Goal: Task Accomplishment & Management: Complete application form

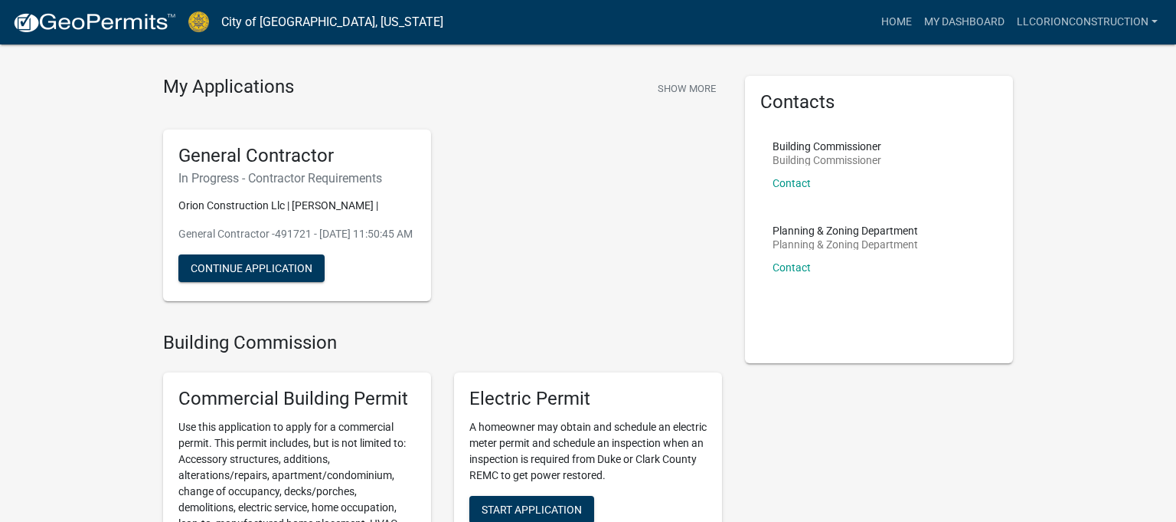
scroll to position [27, 0]
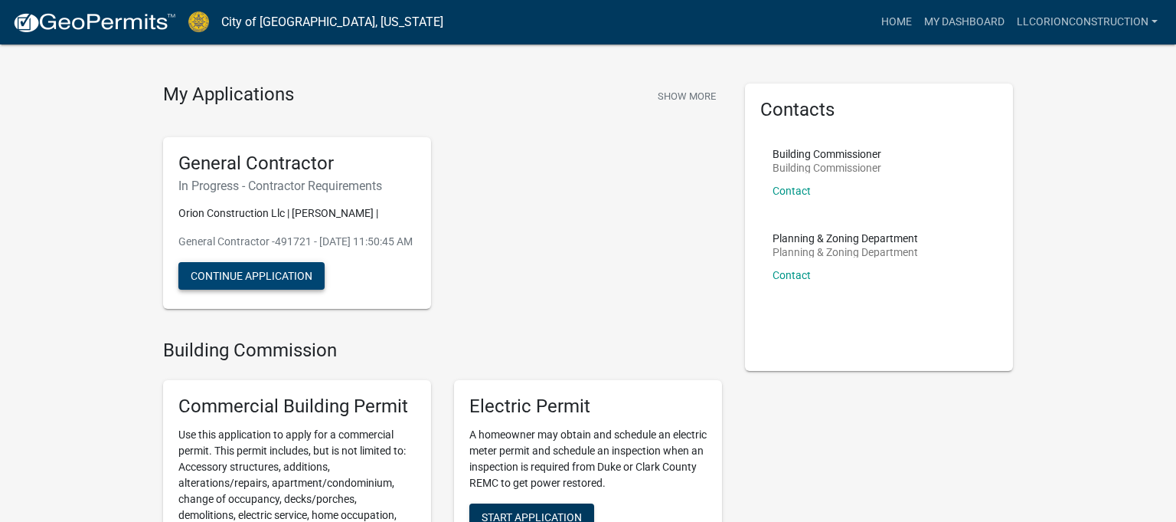
click at [244, 287] on button "Continue Application" at bounding box center [251, 276] width 146 height 28
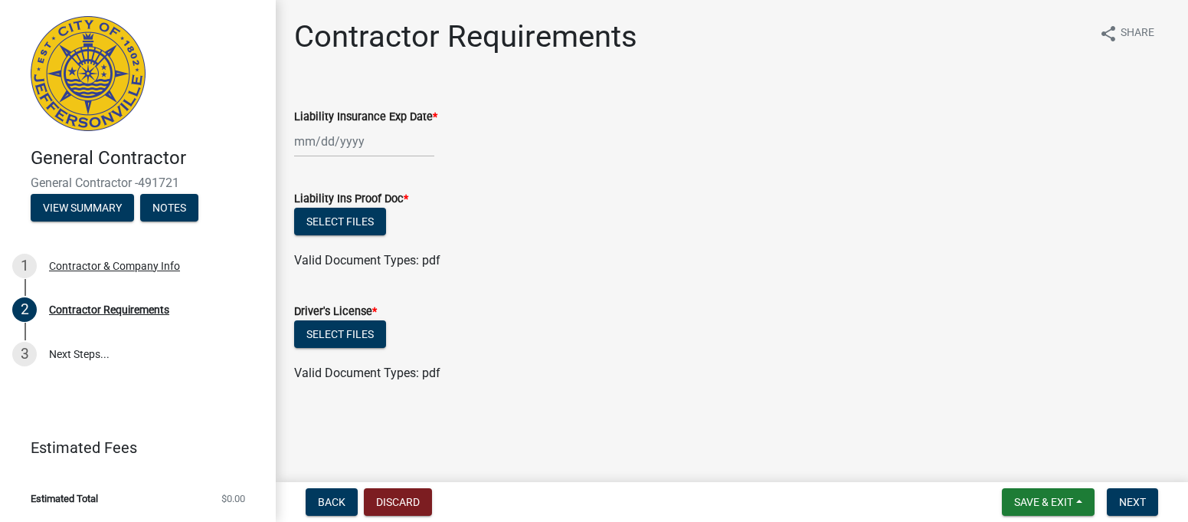
click at [292, 114] on div "Liability Insurance Exp Date *" at bounding box center [732, 121] width 898 height 71
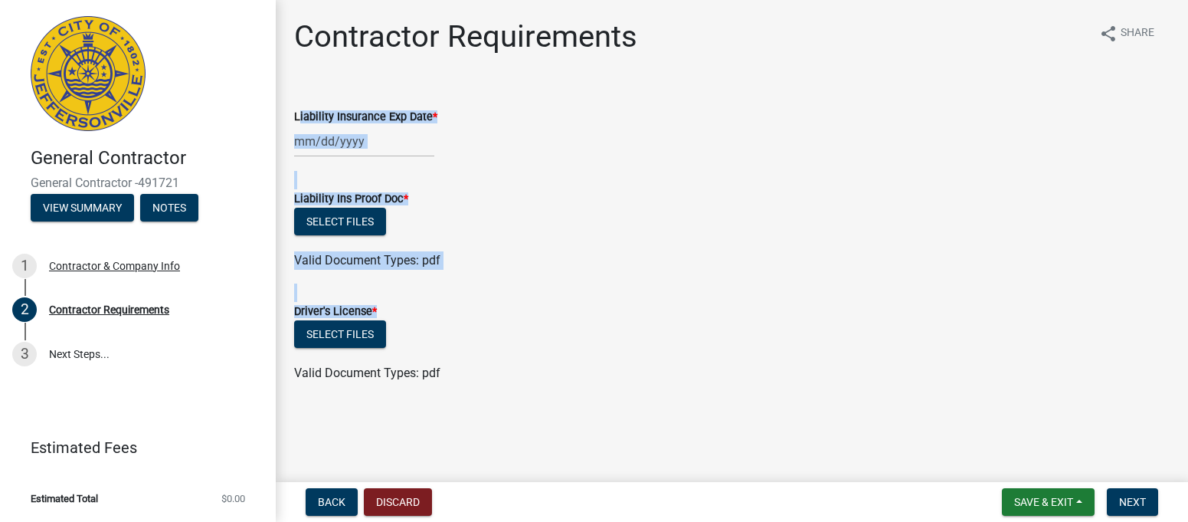
drag, startPoint x: 292, startPoint y: 114, endPoint x: 410, endPoint y: 357, distance: 269.9
click at [410, 357] on wm-data-entity-input-list "Liability Insurance Exp Date * Liability Ins Proof Doc * Select files Valid Doc…" at bounding box center [731, 241] width 875 height 310
click at [579, 166] on wm-data-entity-input "Liability Insurance Exp Date *" at bounding box center [731, 128] width 875 height 85
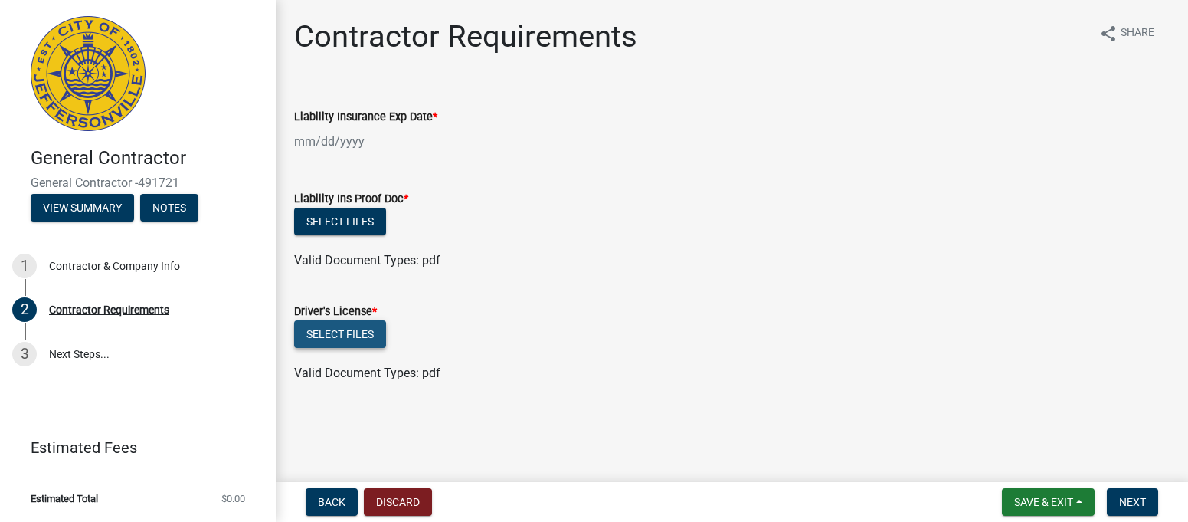
click at [367, 340] on button "Select files" at bounding box center [340, 334] width 92 height 28
click at [1129, 491] on button "Next" at bounding box center [1132, 502] width 51 height 28
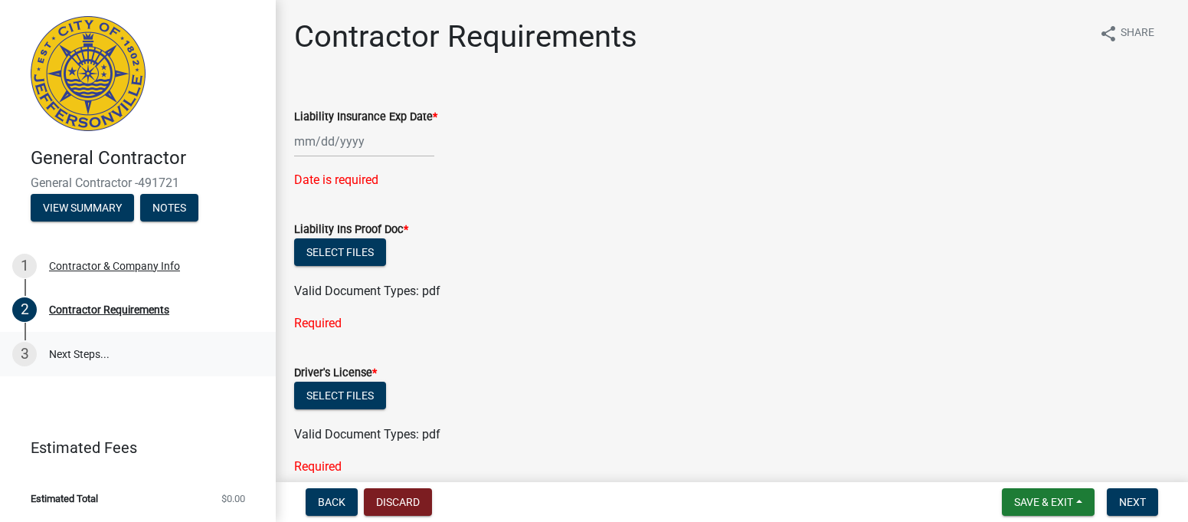
click at [54, 355] on link "3 Next Steps..." at bounding box center [138, 354] width 276 height 44
click at [688, 307] on div "Liability Ins Proof Doc * Select files Valid Document Types: pdf Required" at bounding box center [731, 266] width 875 height 131
click at [337, 502] on span "Back" at bounding box center [332, 501] width 28 height 12
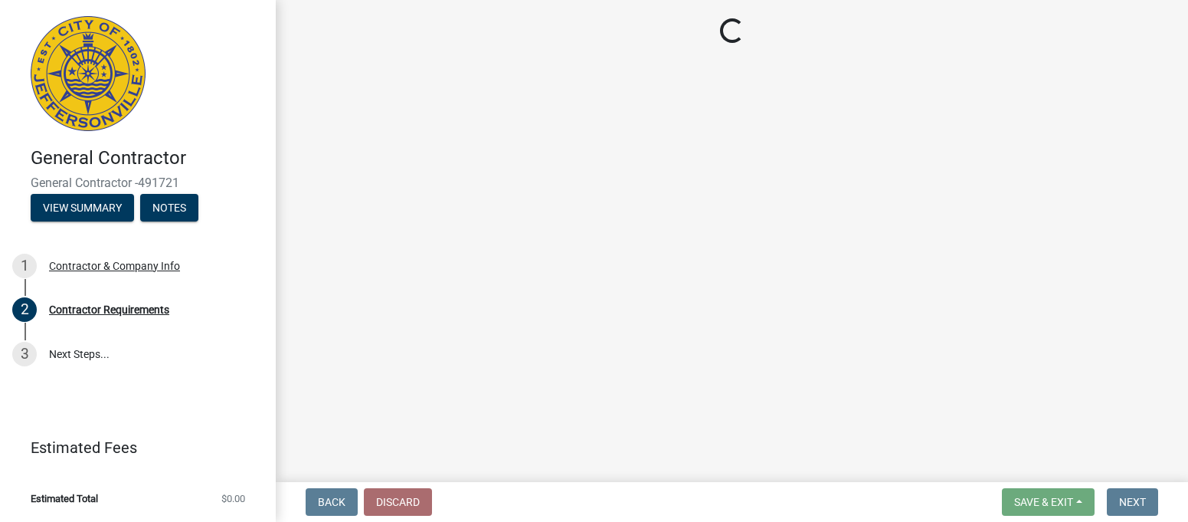
select select "KY"
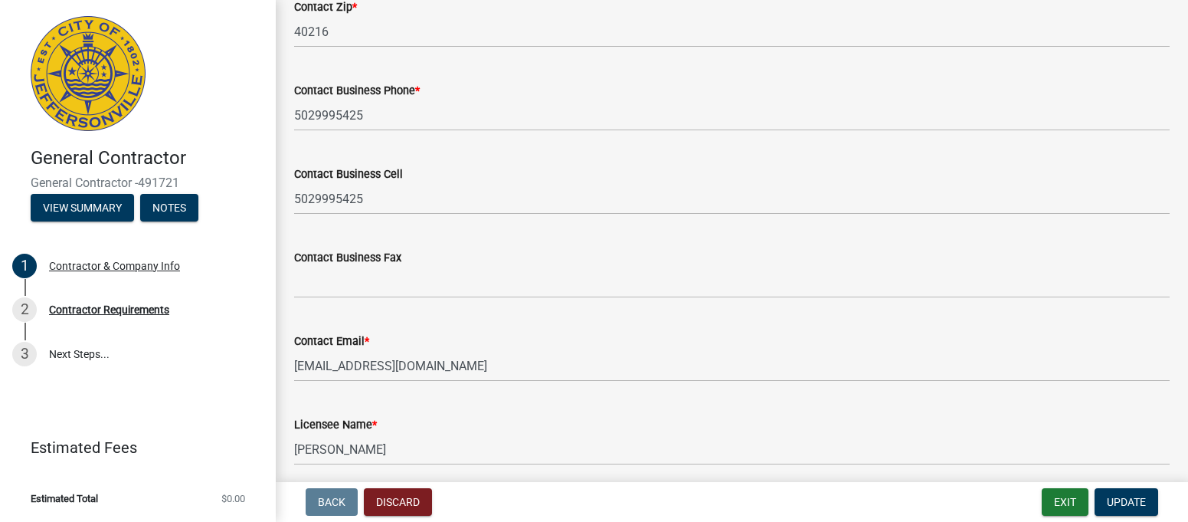
scroll to position [775, 0]
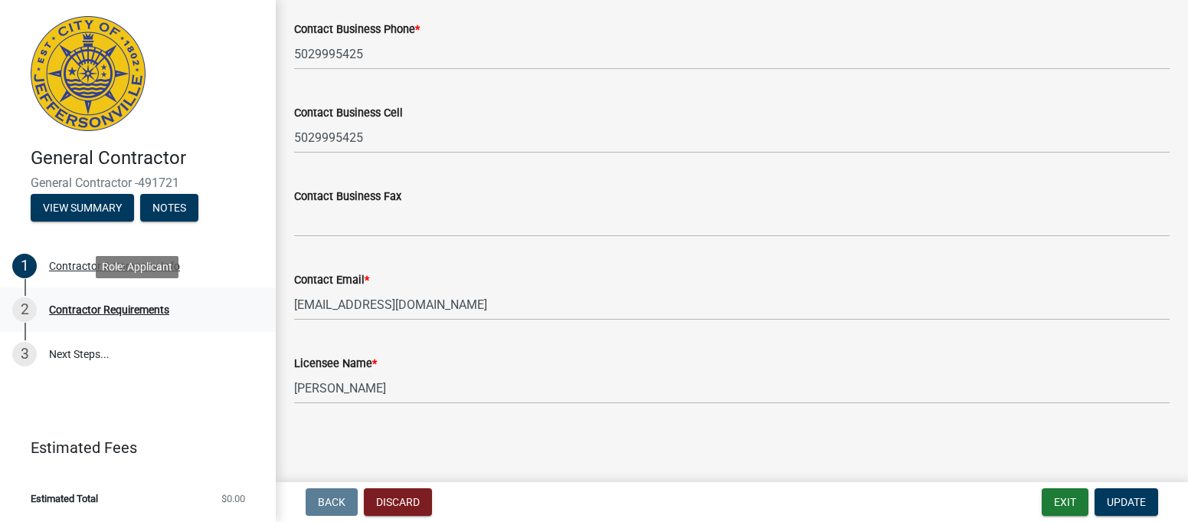
click at [159, 324] on link "2 Contractor Requirements" at bounding box center [138, 309] width 276 height 44
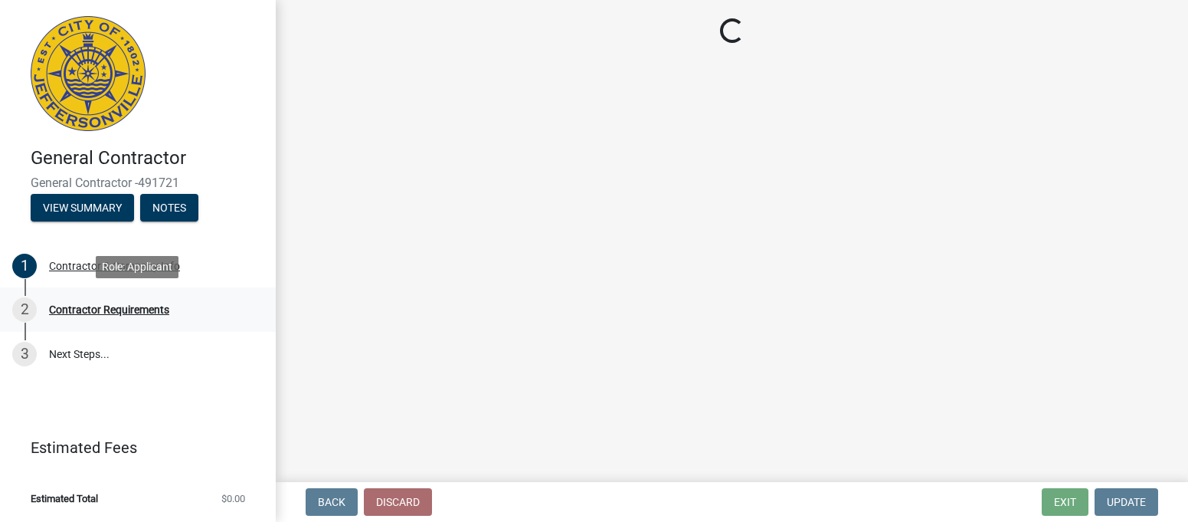
scroll to position [0, 0]
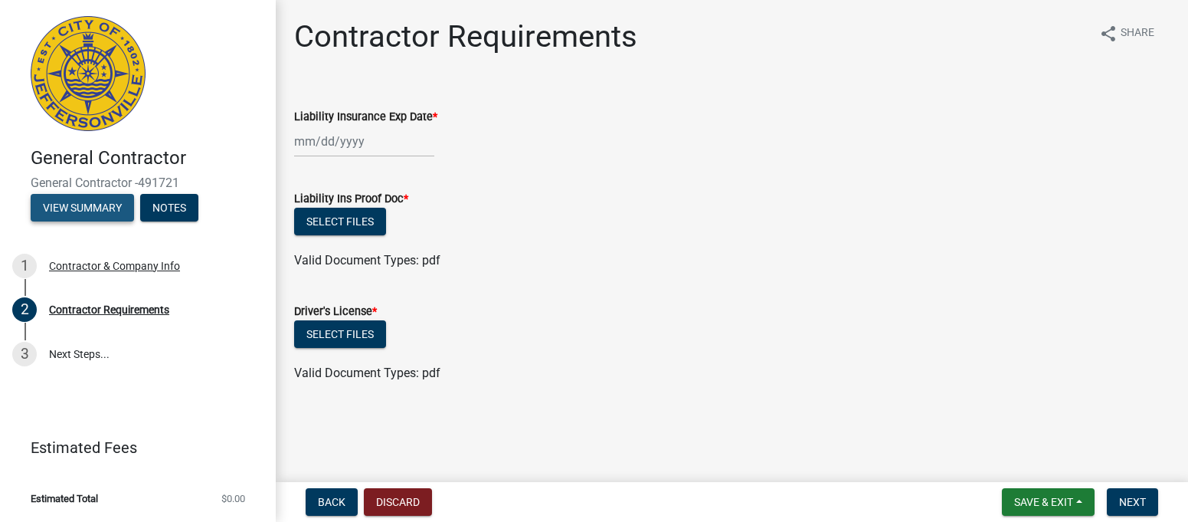
click at [103, 210] on button "View Summary" at bounding box center [82, 208] width 103 height 28
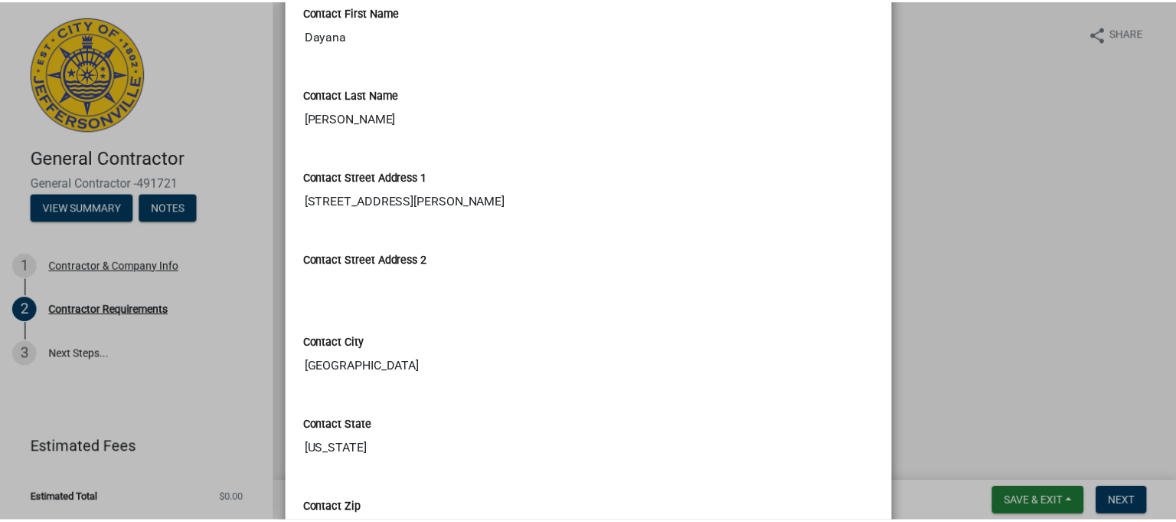
scroll to position [836, 0]
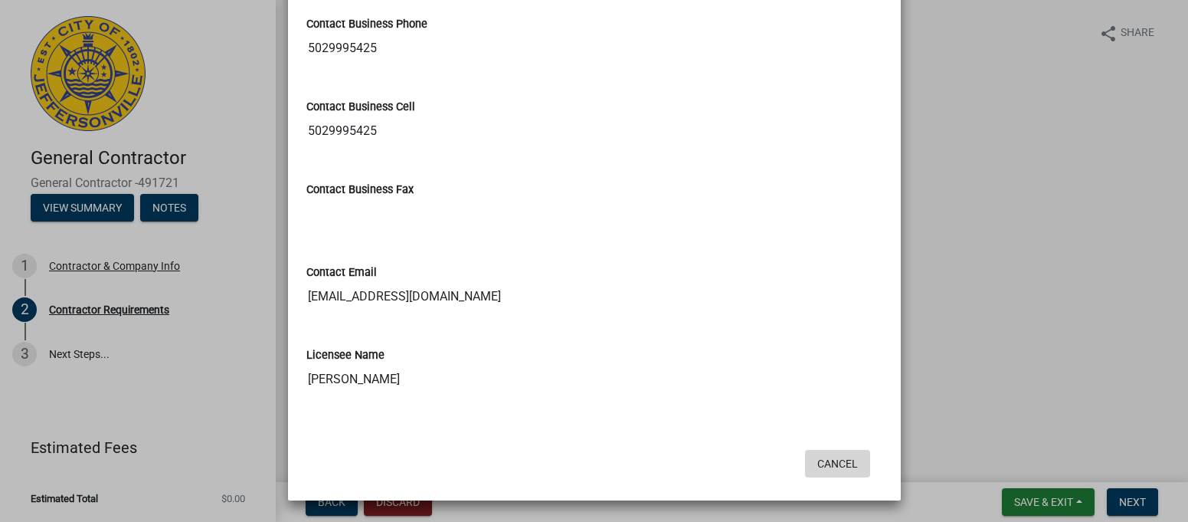
click at [826, 473] on button "Cancel" at bounding box center [837, 464] width 65 height 28
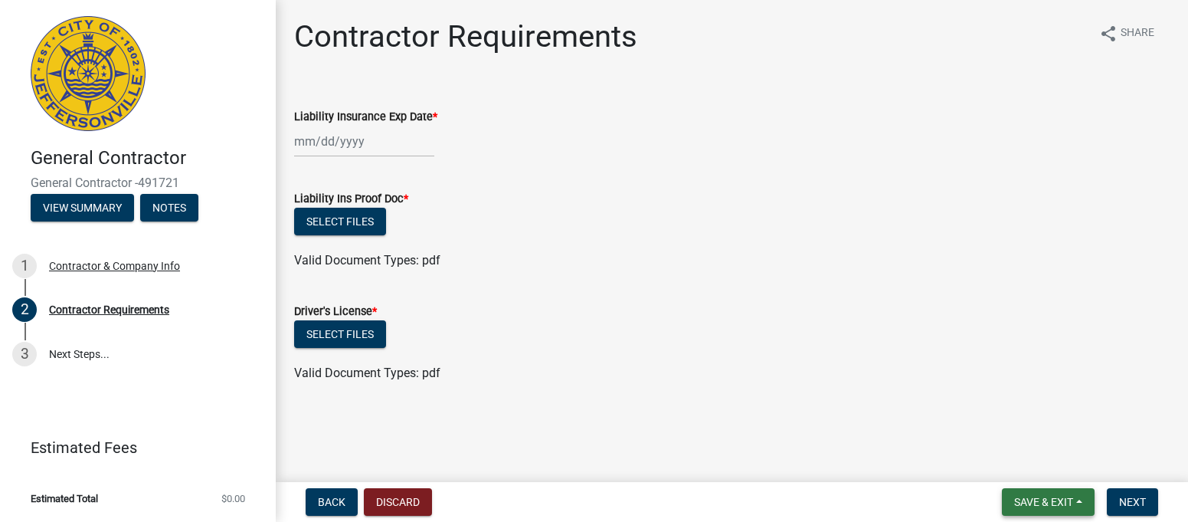
click at [1079, 495] on button "Save & Exit" at bounding box center [1048, 502] width 93 height 28
click at [1045, 464] on button "Save & Exit" at bounding box center [1033, 461] width 123 height 37
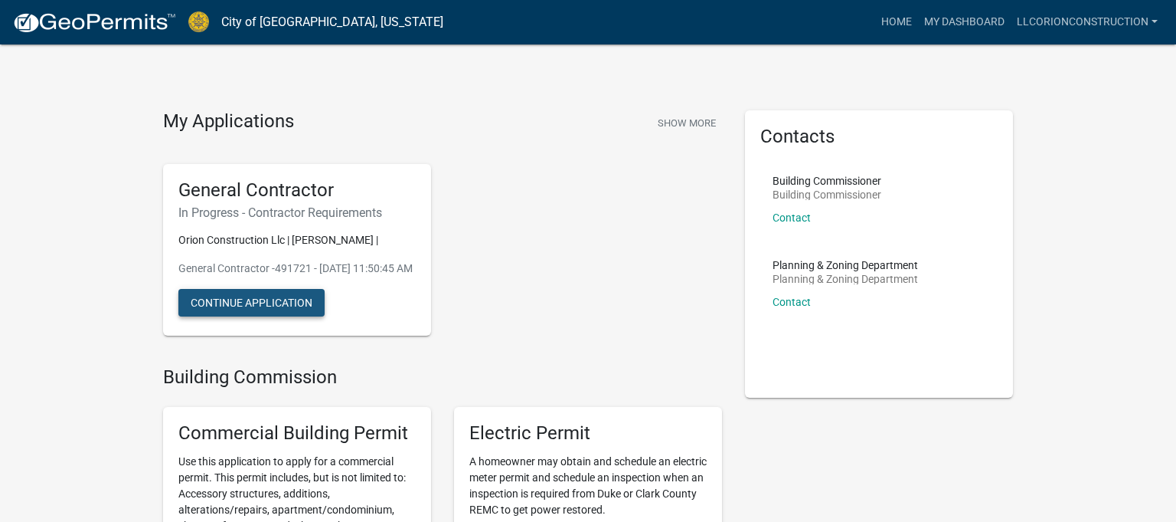
click at [270, 312] on button "Continue Application" at bounding box center [251, 303] width 146 height 28
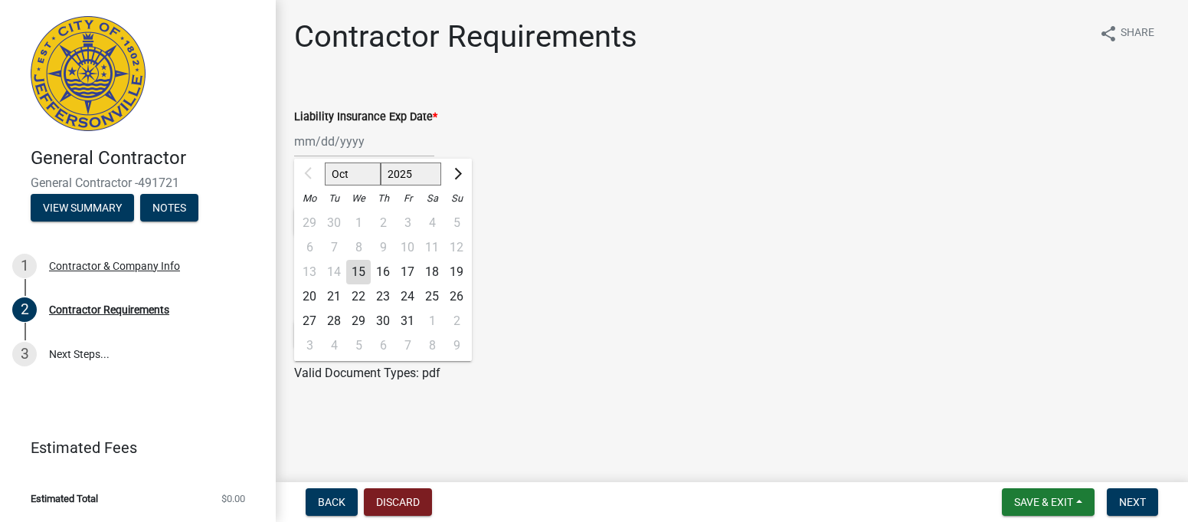
click at [308, 136] on div "Oct Nov Dec 2025 2026 2027 2028 2029 2030 2031 2032 2033 2034 2035 2036 2037 20…" at bounding box center [364, 141] width 140 height 31
type input "10/15/2025"
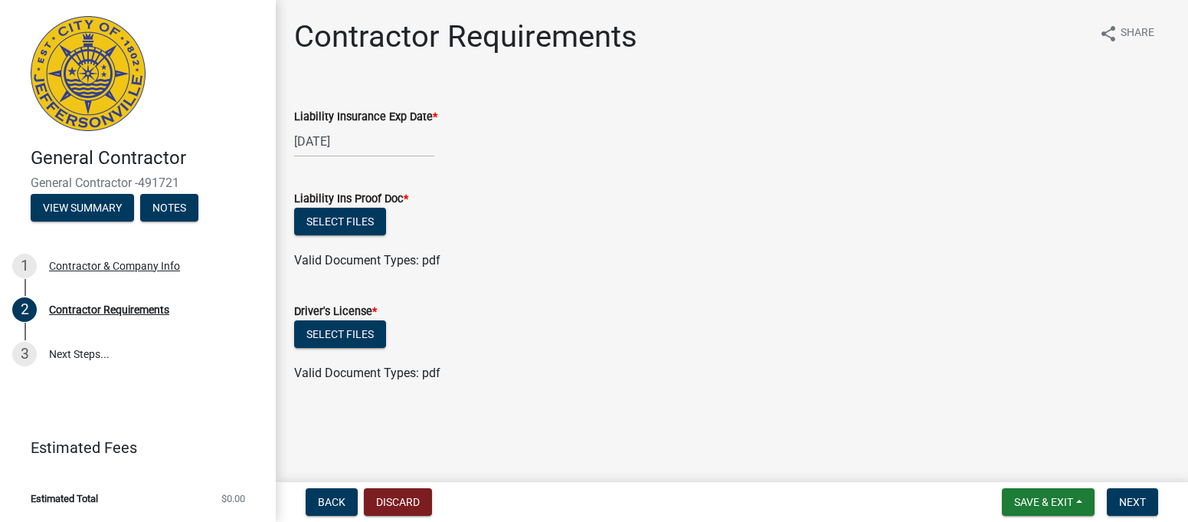
click at [312, 139] on div "10/15/2025" at bounding box center [364, 141] width 140 height 31
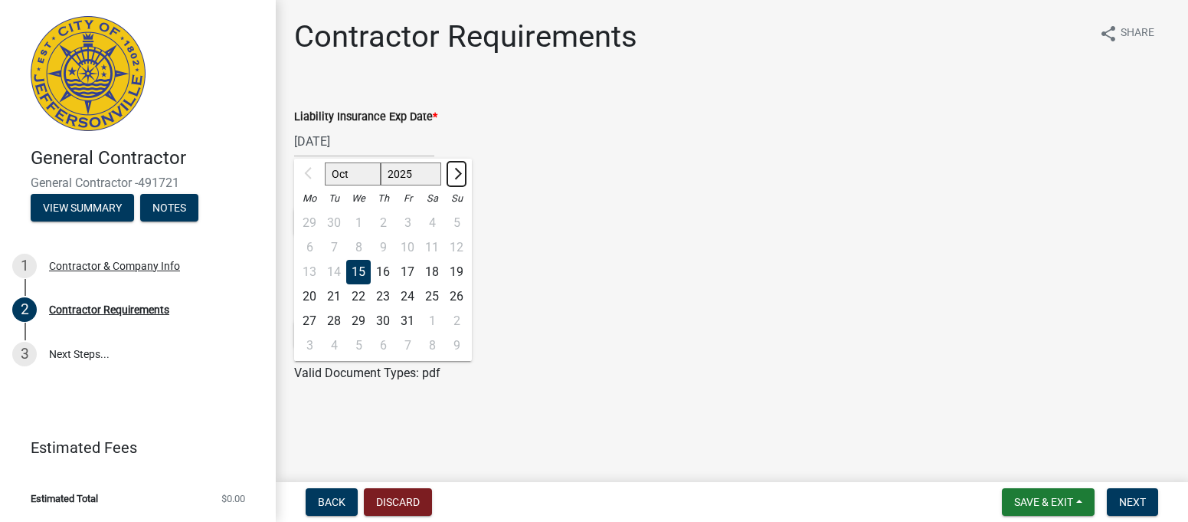
click at [455, 180] on button "Next month" at bounding box center [456, 174] width 18 height 25
select select "1"
select select "2026"
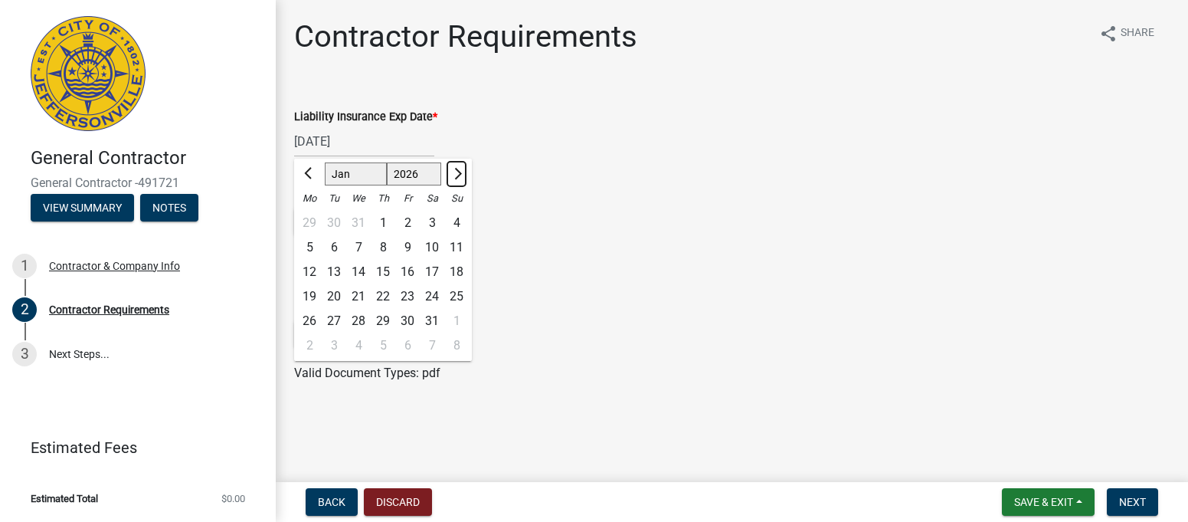
click at [455, 180] on button "Next month" at bounding box center [456, 174] width 18 height 25
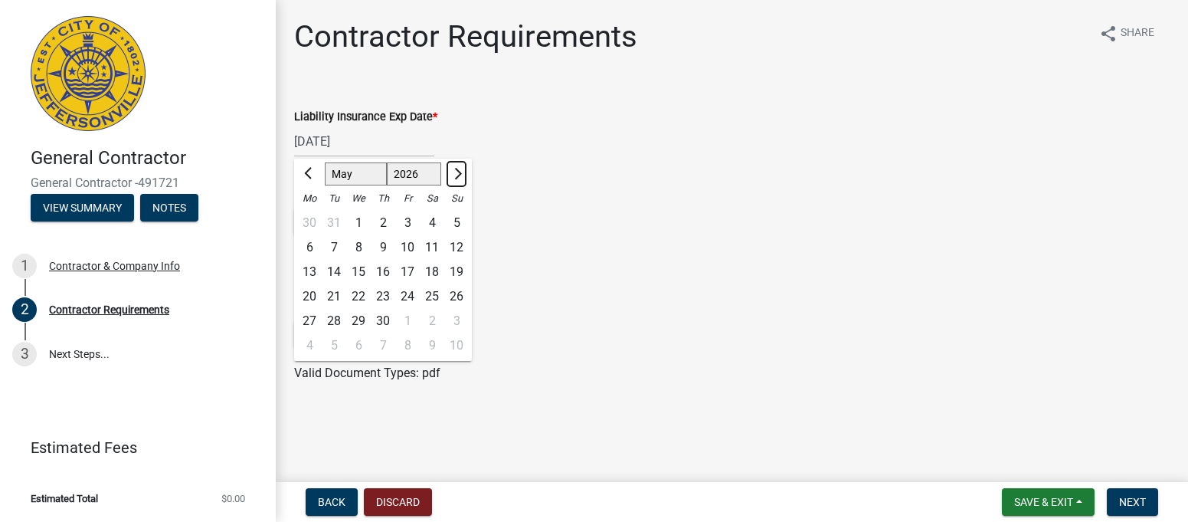
select select "6"
click at [313, 224] on div "1" at bounding box center [309, 223] width 25 height 25
type input "06/01/2026"
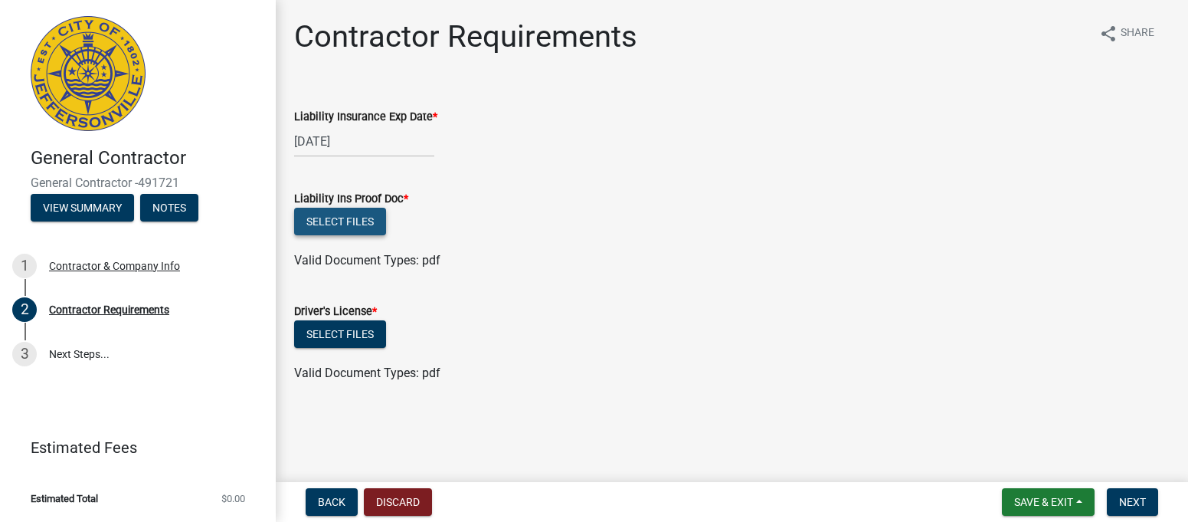
click at [338, 221] on button "Select files" at bounding box center [340, 222] width 92 height 28
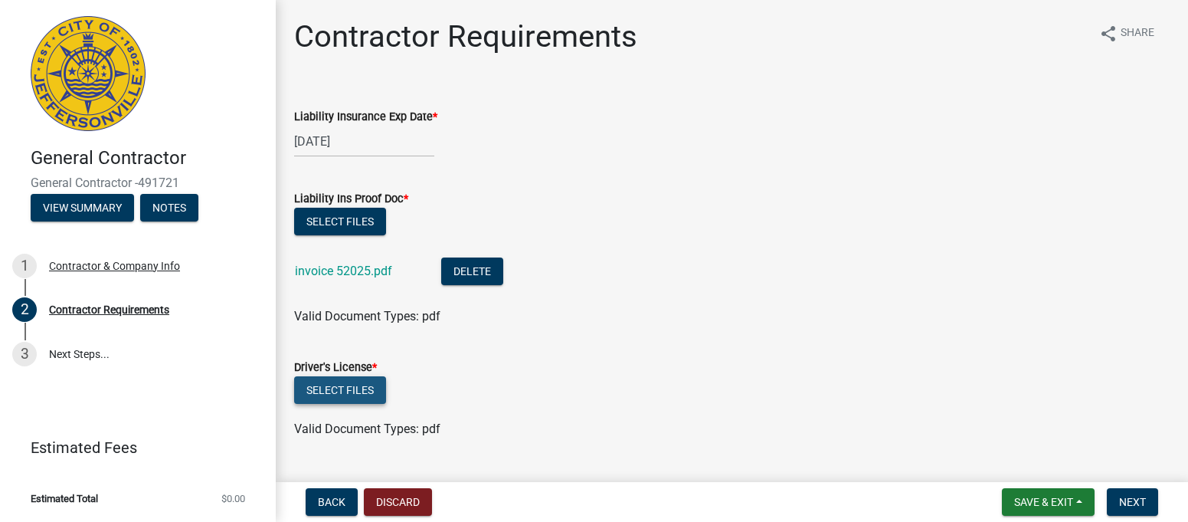
click at [325, 401] on button "Select files" at bounding box center [340, 390] width 92 height 28
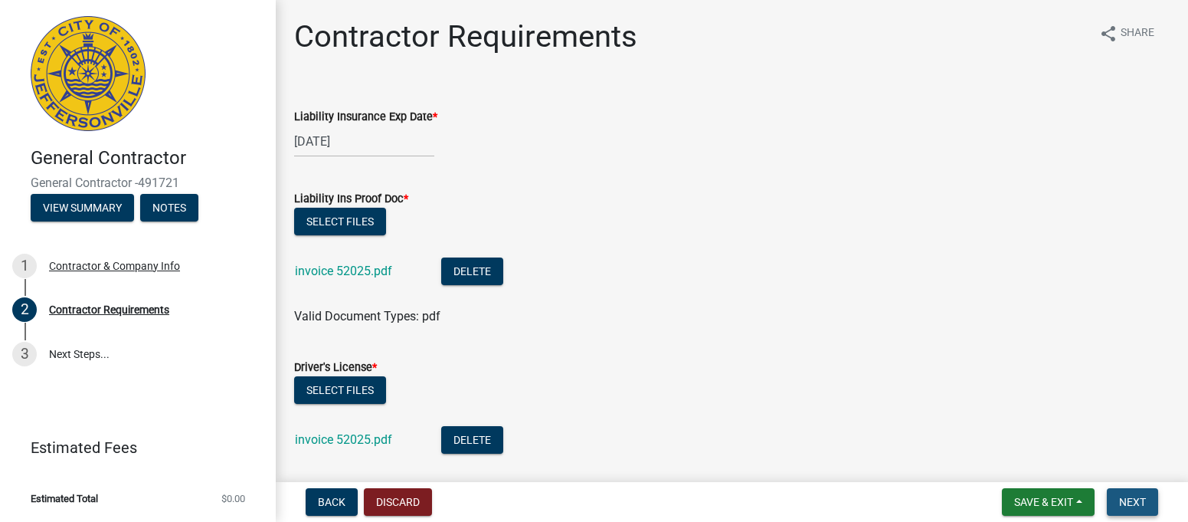
click at [1137, 506] on span "Next" at bounding box center [1132, 501] width 27 height 12
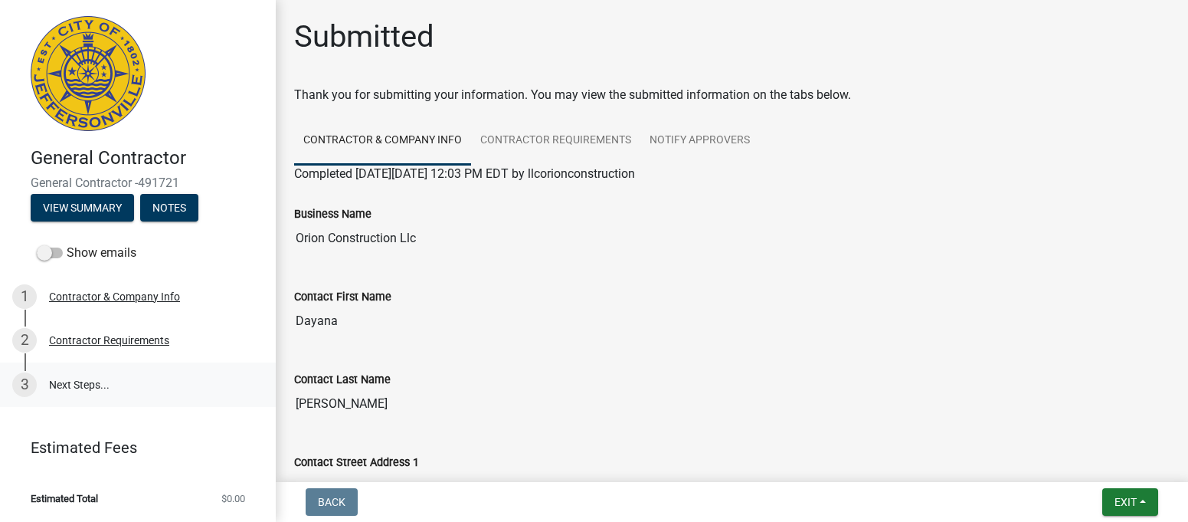
click at [64, 379] on link "3 Next Steps..." at bounding box center [138, 384] width 276 height 44
click at [587, 143] on link "Contractor Requirements" at bounding box center [555, 140] width 169 height 49
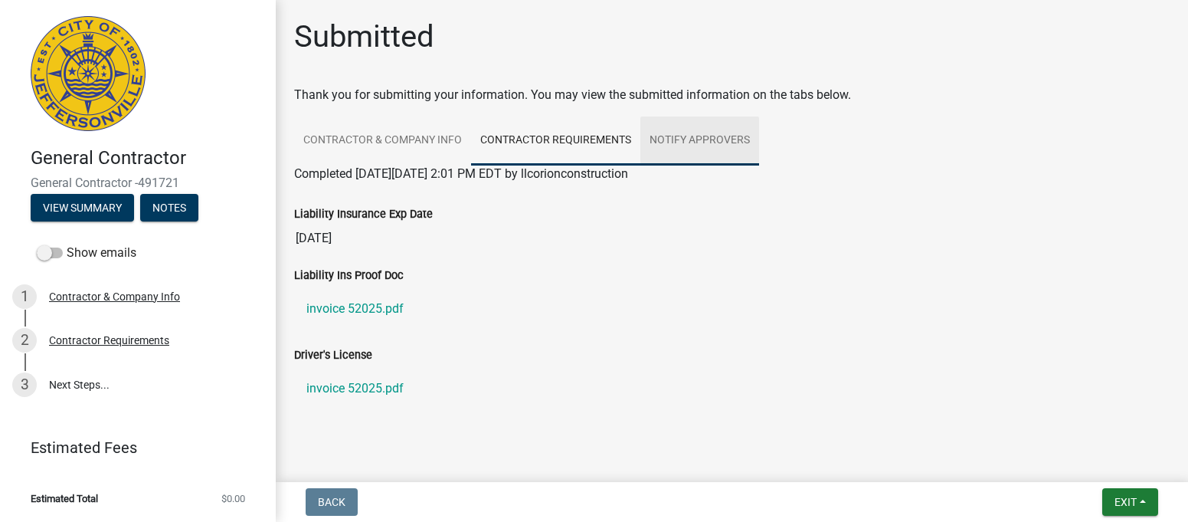
click at [689, 128] on link "Notify Approvers" at bounding box center [699, 140] width 119 height 49
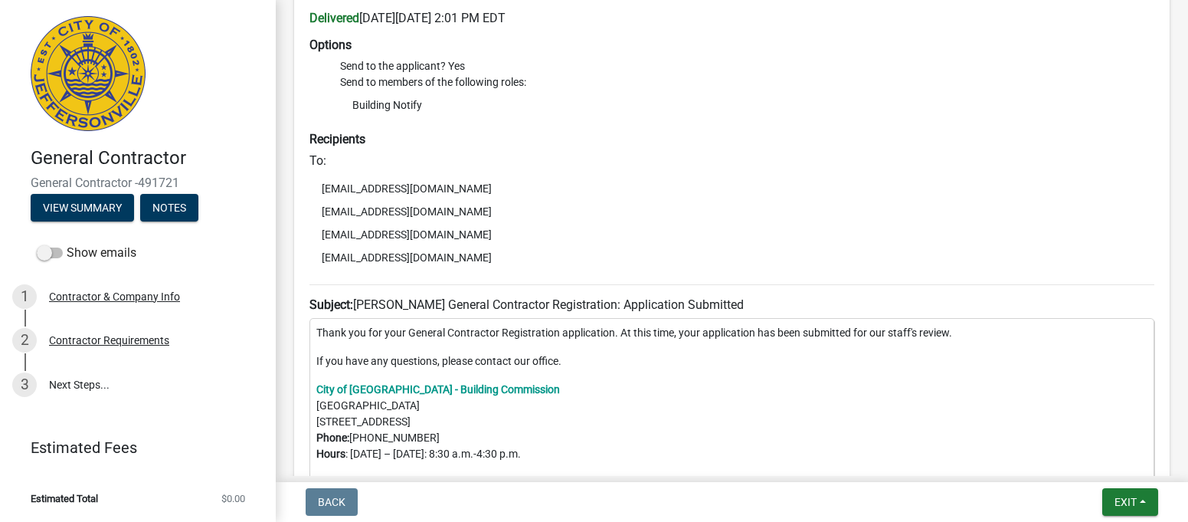
scroll to position [100, 0]
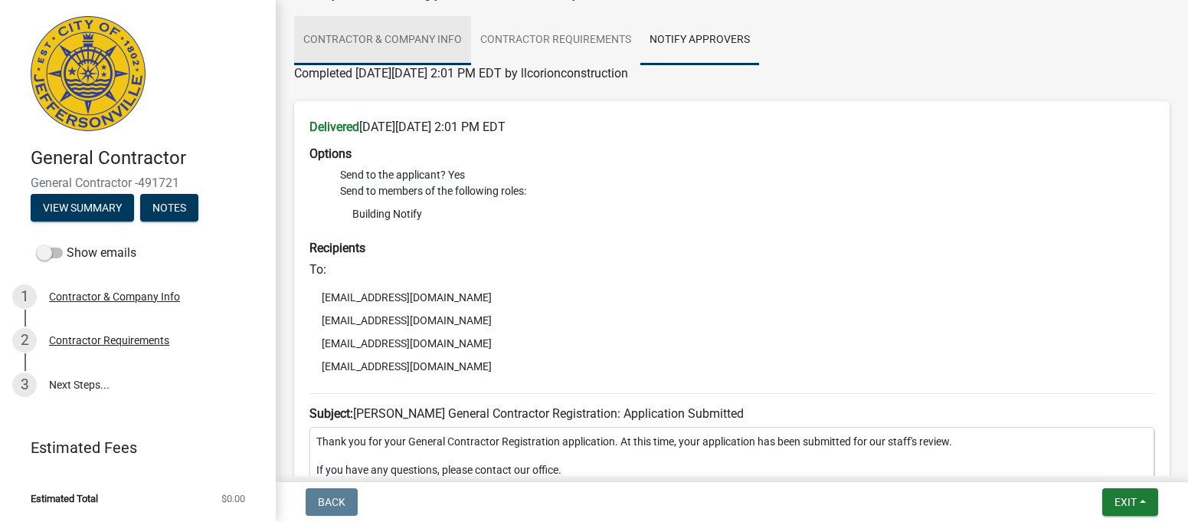
click at [410, 43] on link "Contractor & Company Info" at bounding box center [382, 40] width 177 height 49
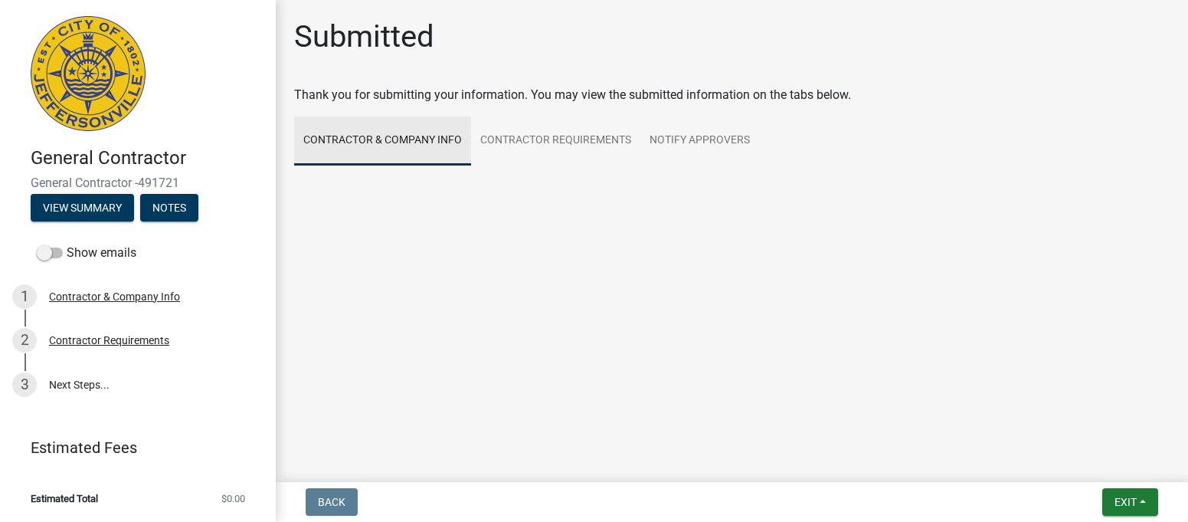
scroll to position [0, 0]
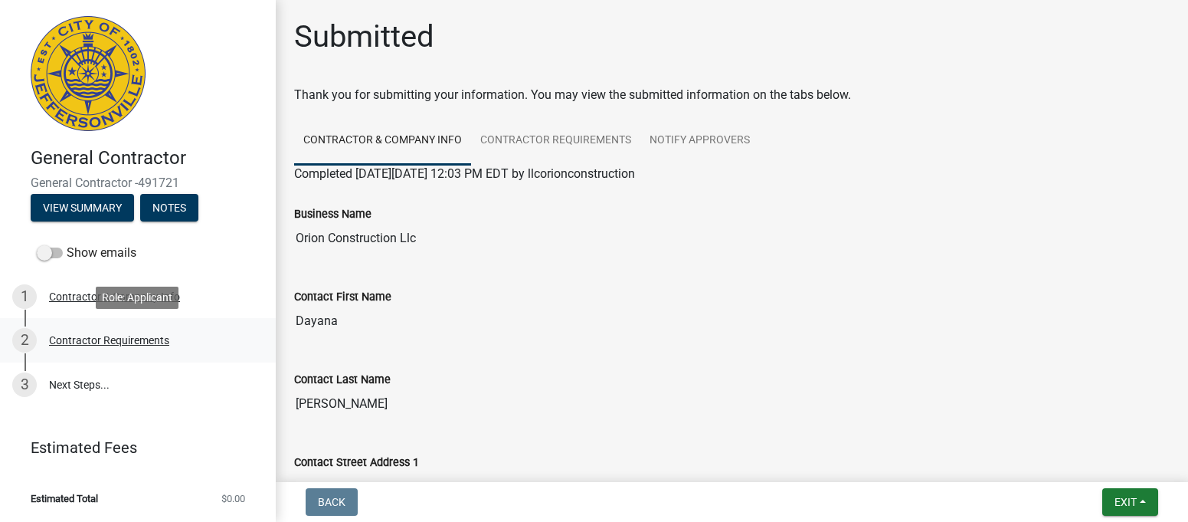
click at [118, 330] on div "2 Contractor Requirements" at bounding box center [131, 340] width 239 height 25
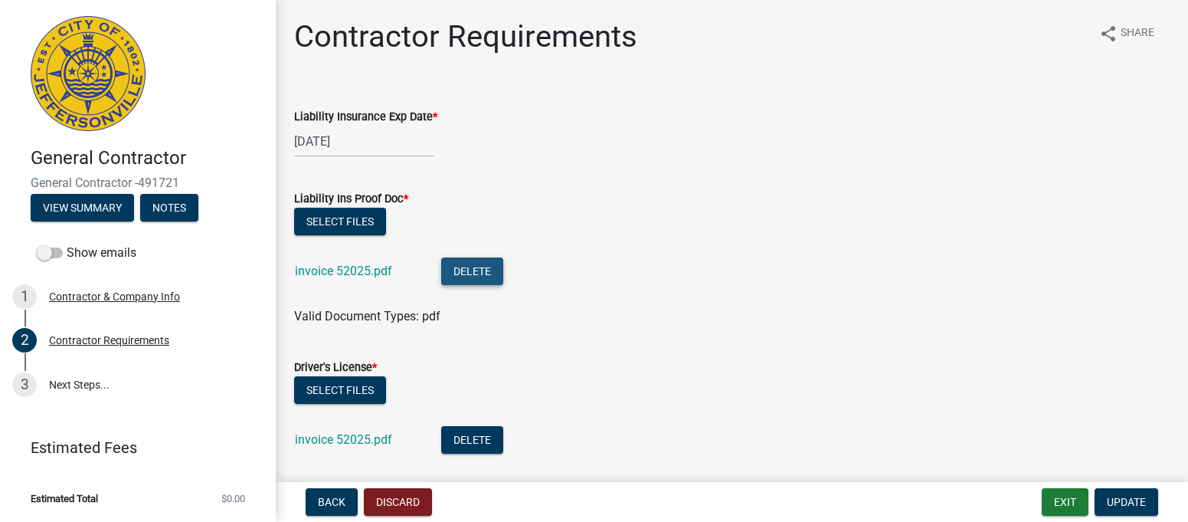
click at [447, 263] on button "Delete" at bounding box center [472, 271] width 62 height 28
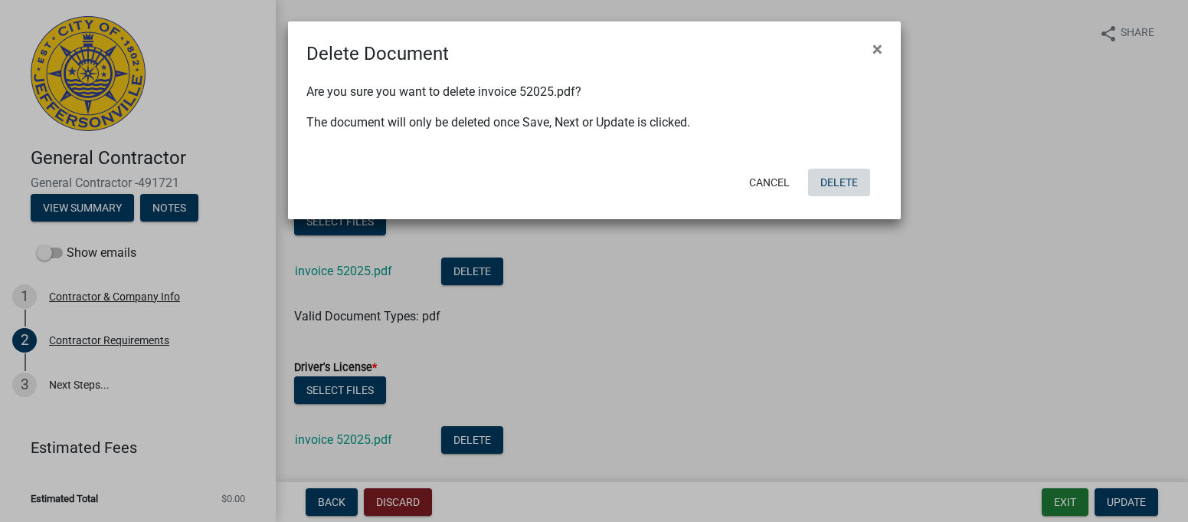
click at [855, 178] on button "Delete" at bounding box center [839, 182] width 62 height 28
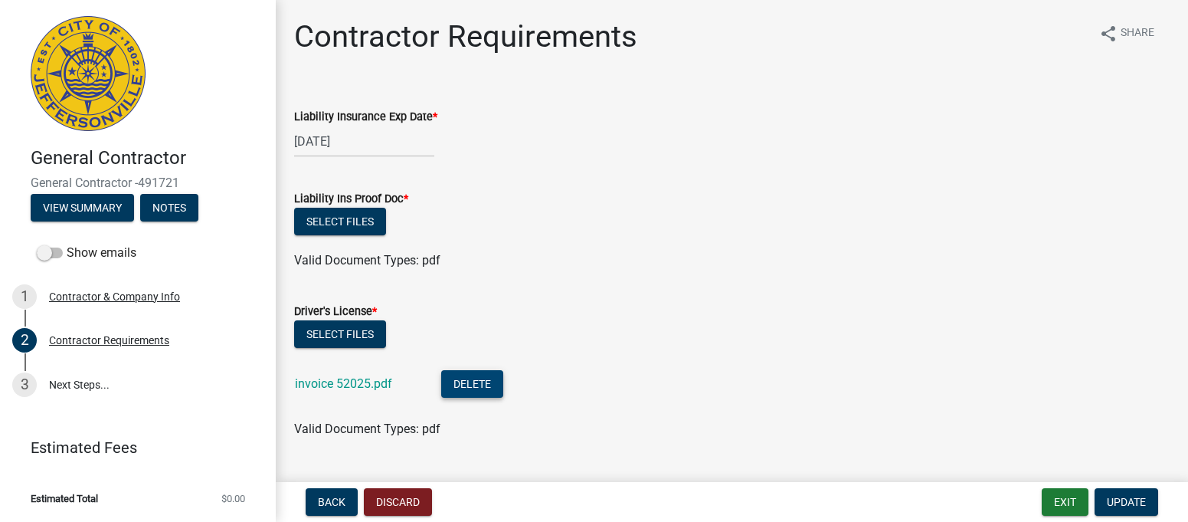
click at [490, 375] on button "Delete" at bounding box center [472, 384] width 62 height 28
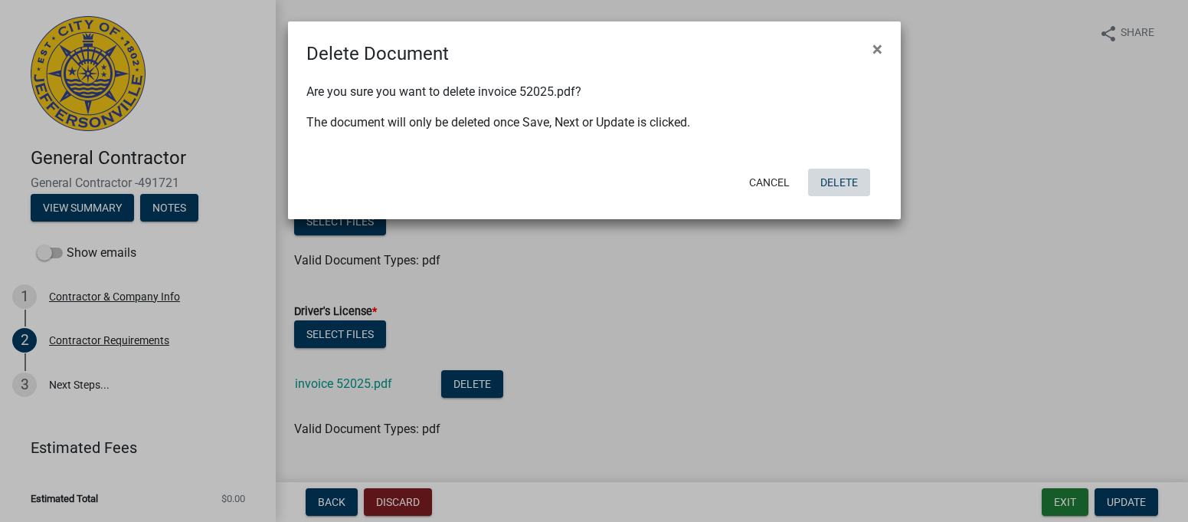
click at [843, 173] on button "Delete" at bounding box center [839, 182] width 62 height 28
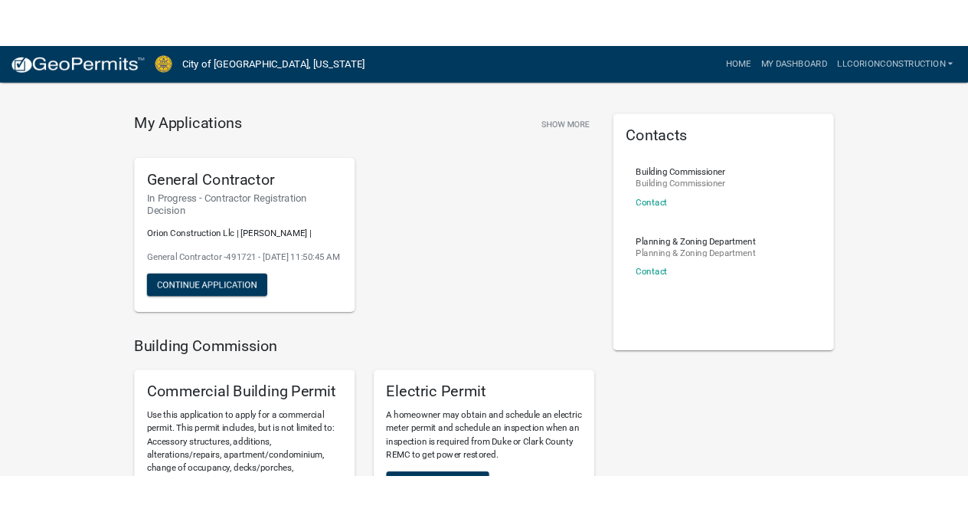
scroll to position [53, 0]
